Goal: Answer question/provide support: Share knowledge or assist other users

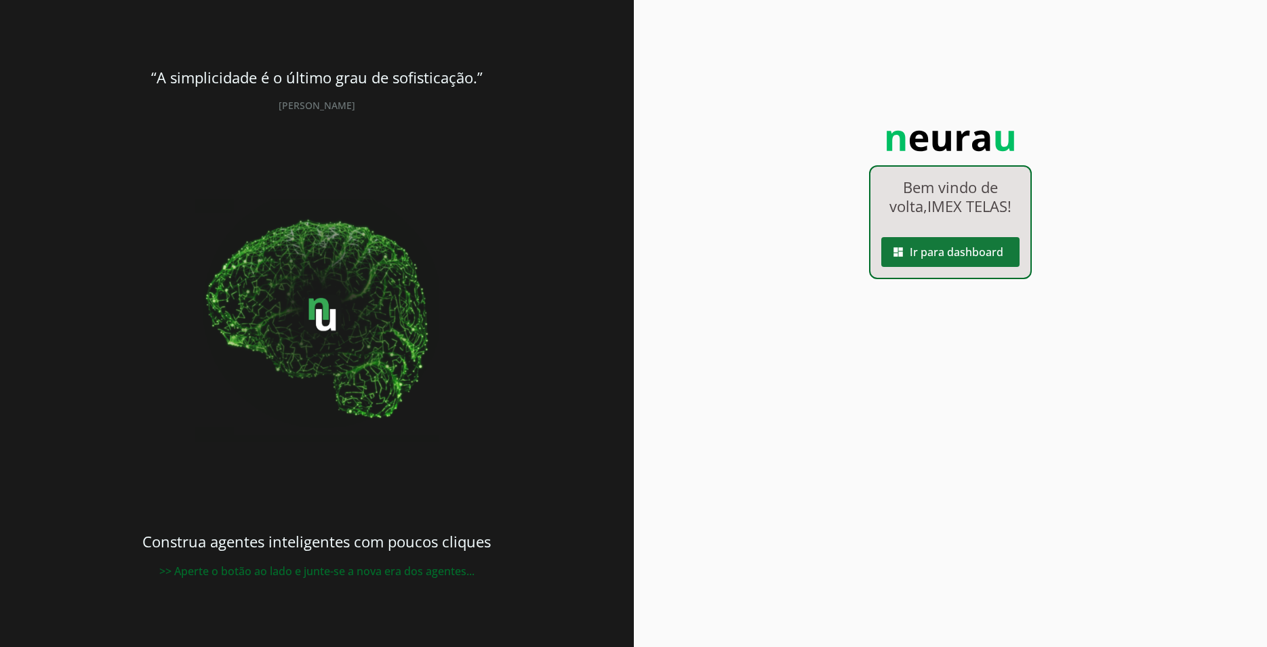
click at [982, 255] on span at bounding box center [950, 252] width 138 height 33
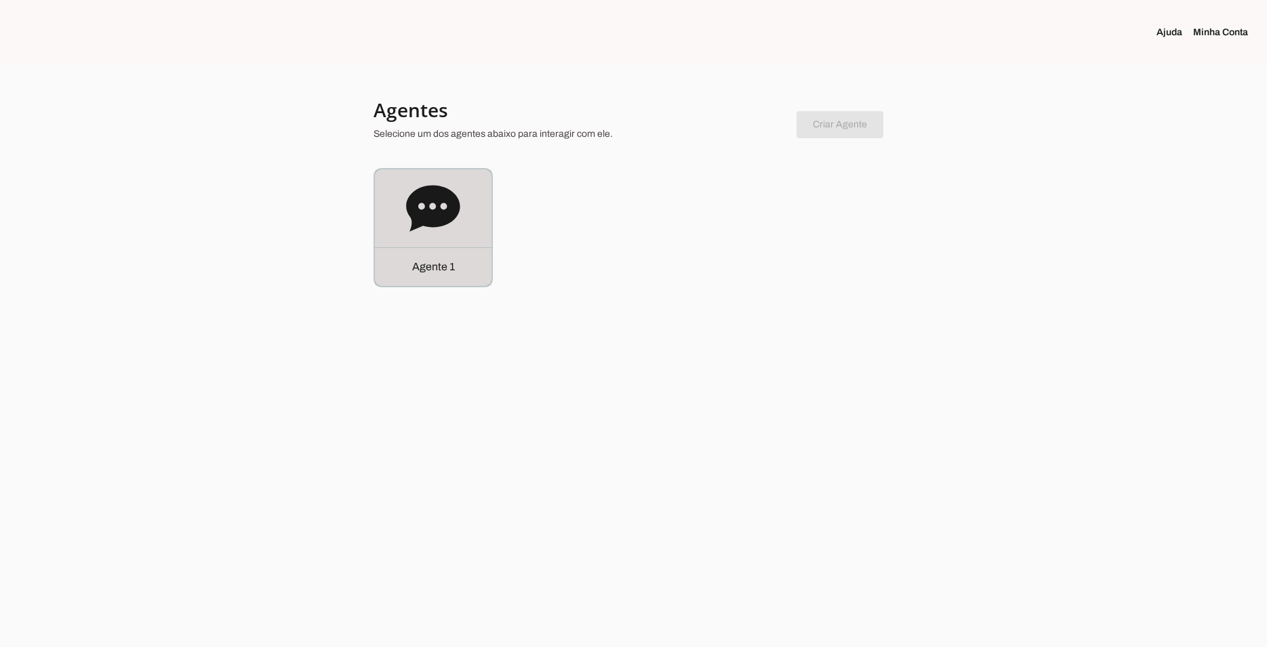
click at [422, 203] on icon at bounding box center [433, 209] width 54 height 54
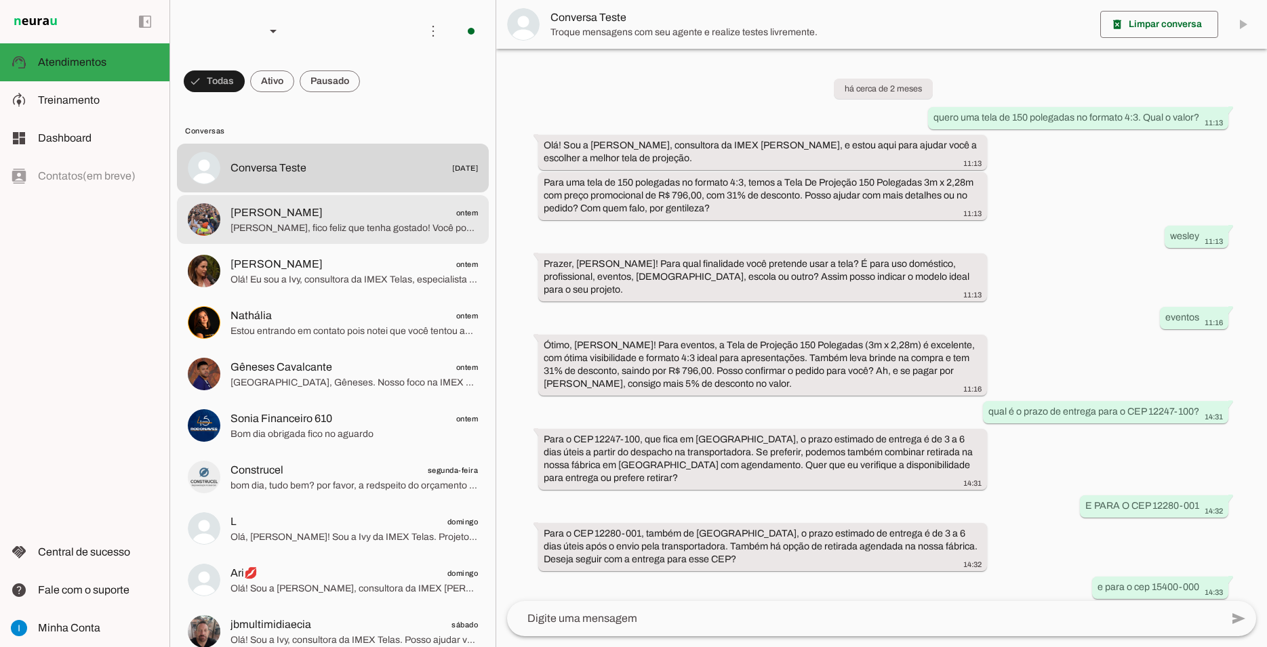
scroll to position [618, 0]
